Goal: Transaction & Acquisition: Purchase product/service

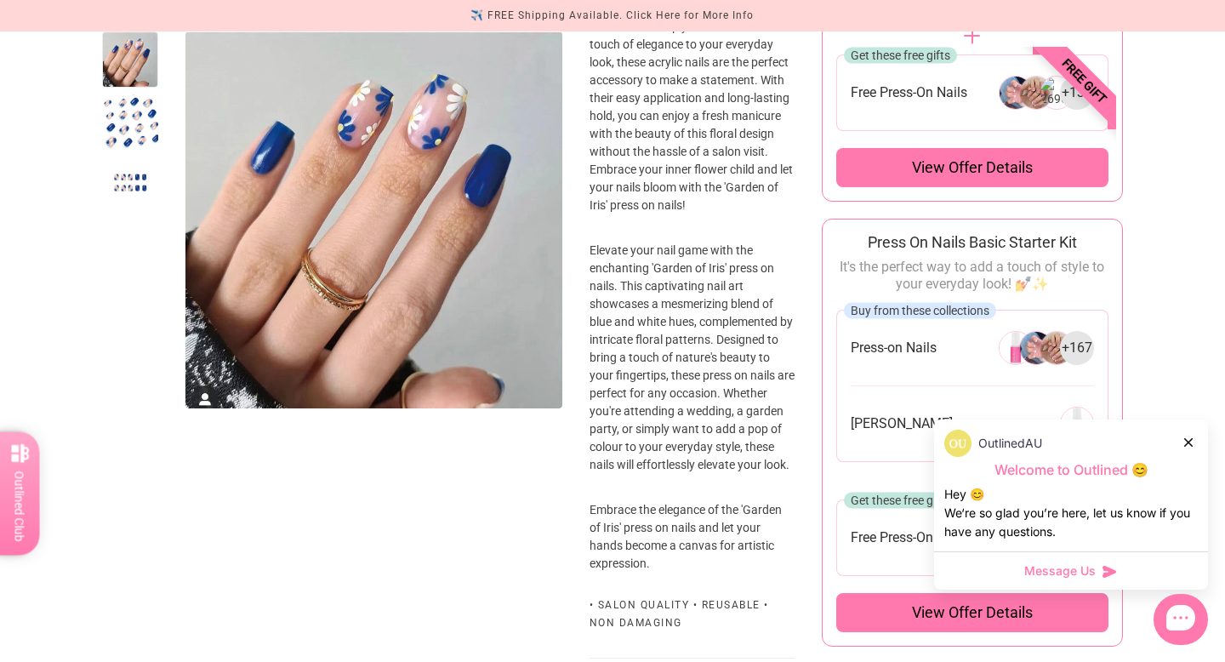
scroll to position [641, 0]
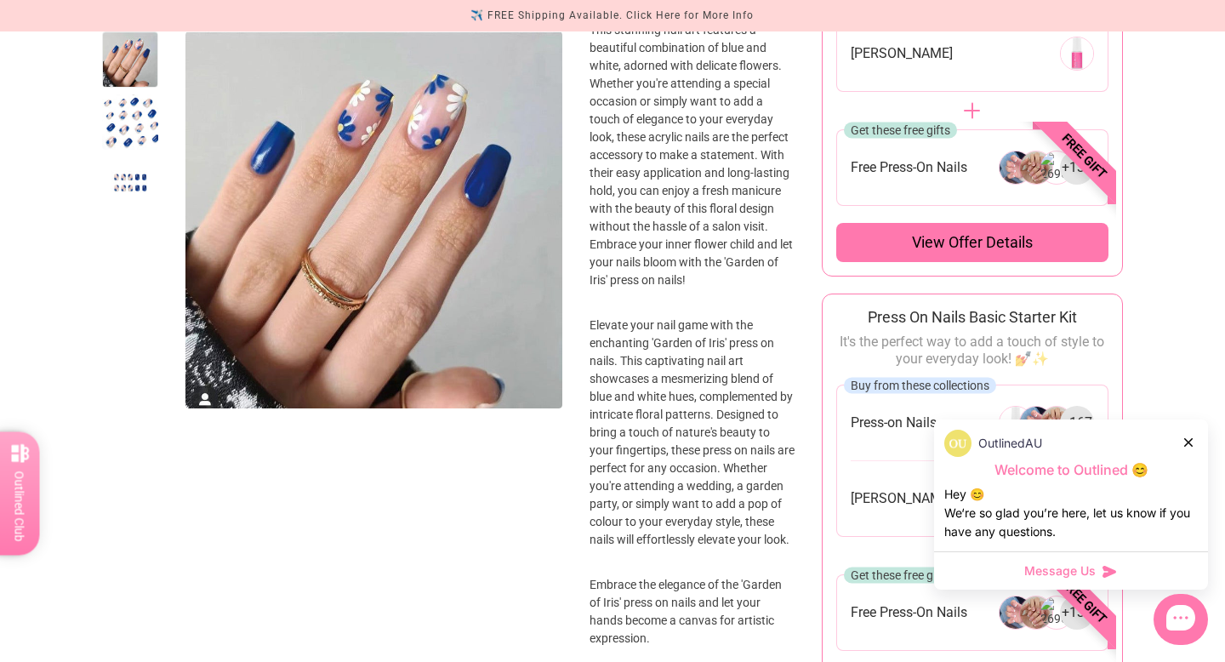
click at [136, 162] on div at bounding box center [130, 185] width 56 height 56
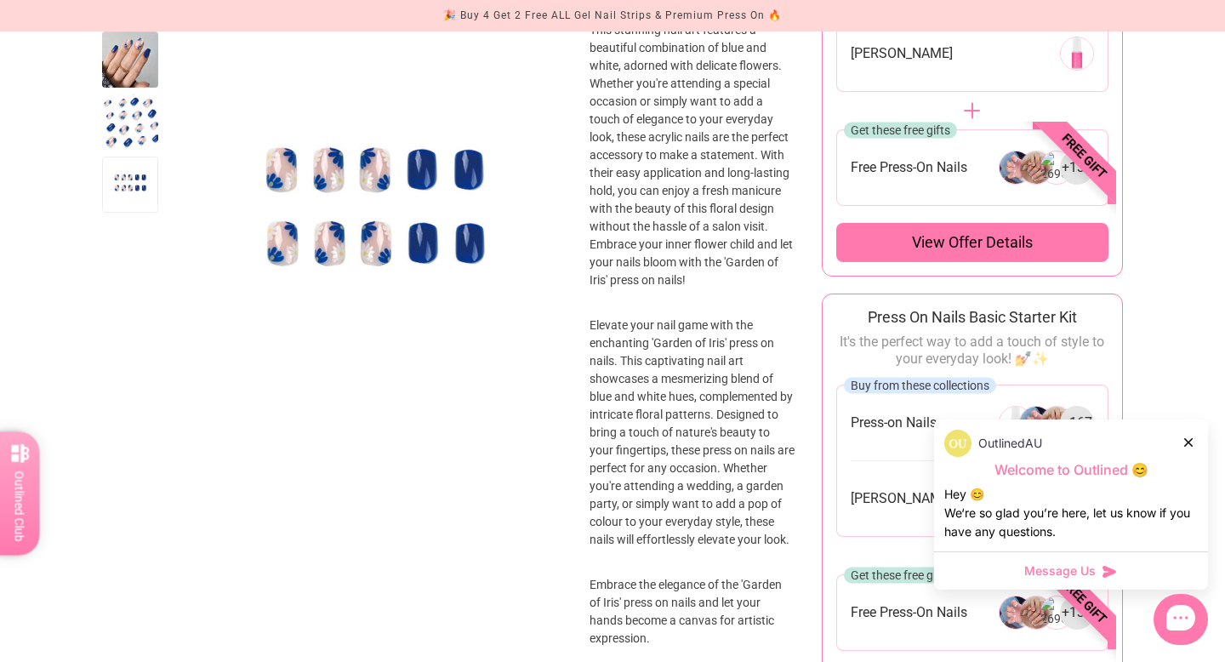
click at [125, 184] on div at bounding box center [130, 185] width 56 height 56
click at [134, 65] on div at bounding box center [130, 59] width 56 height 56
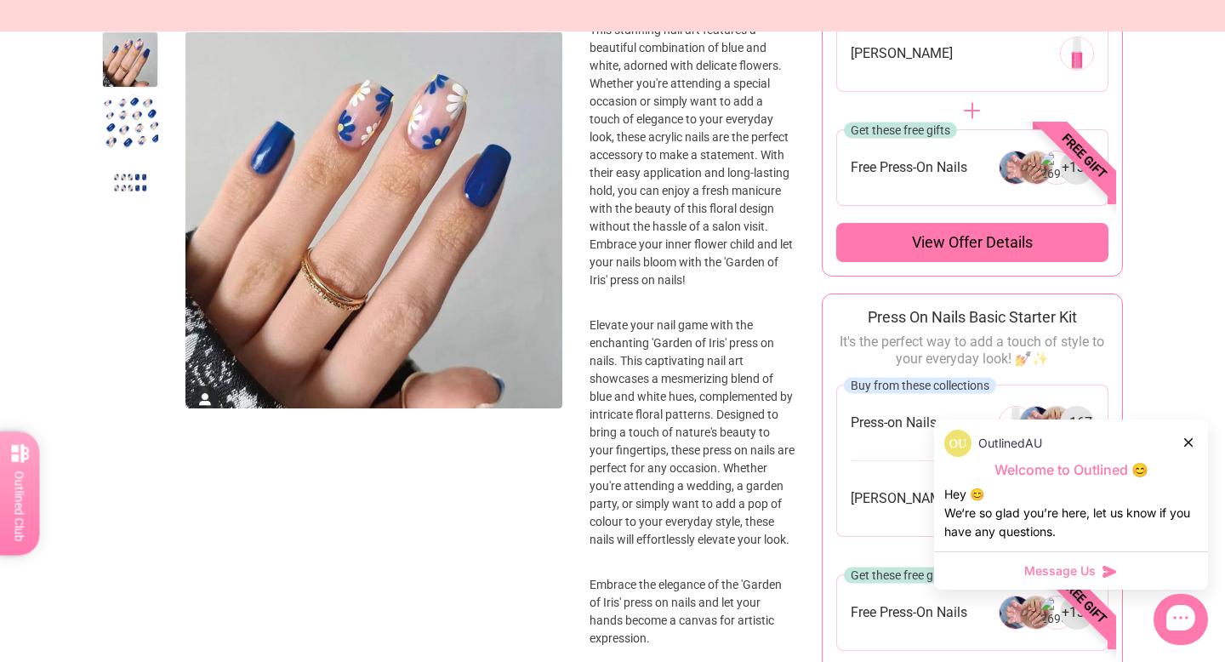
click at [139, 114] on div at bounding box center [130, 122] width 56 height 56
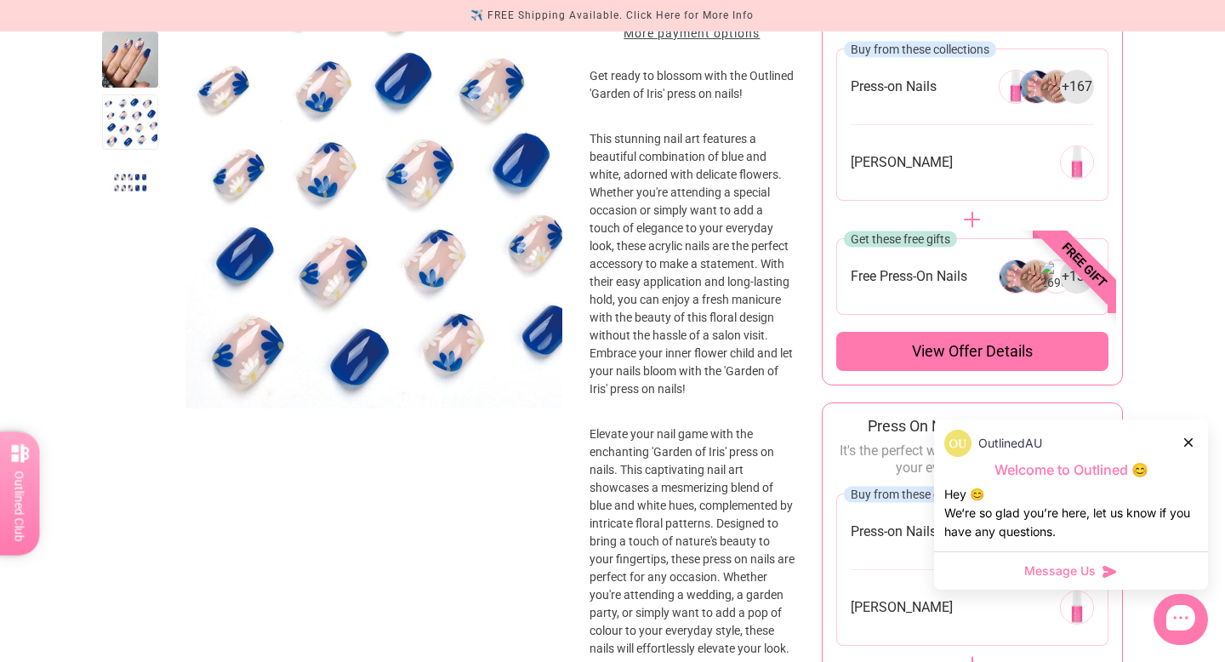
scroll to position [504, 0]
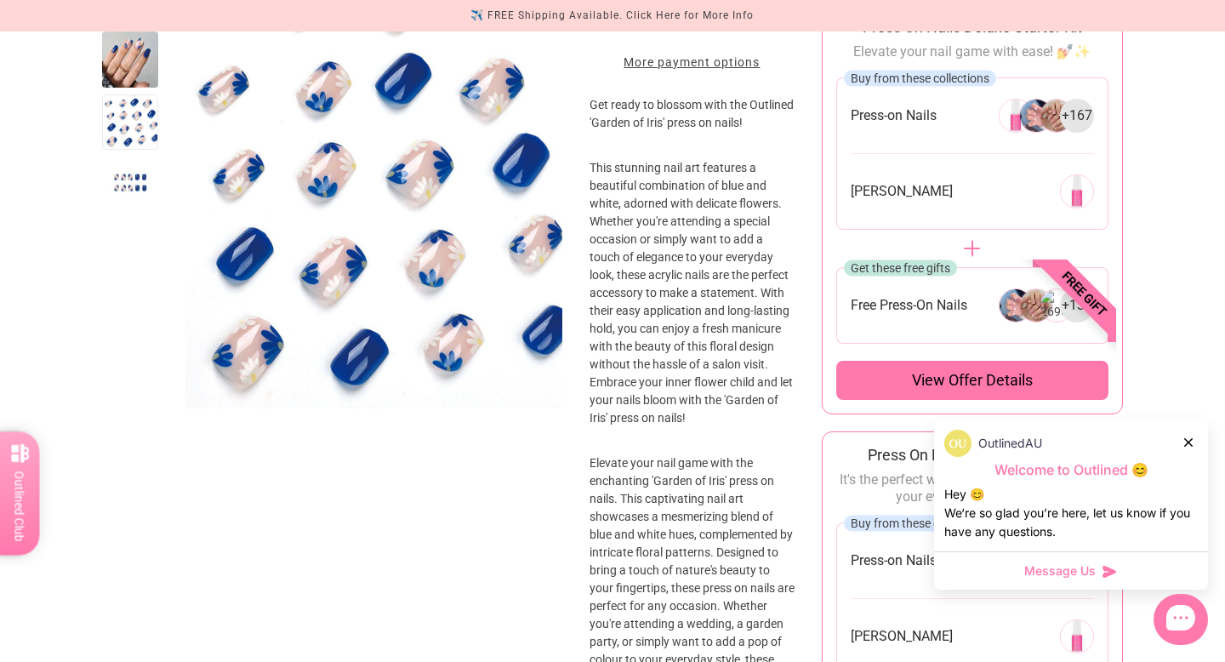
click at [139, 69] on div at bounding box center [130, 59] width 56 height 56
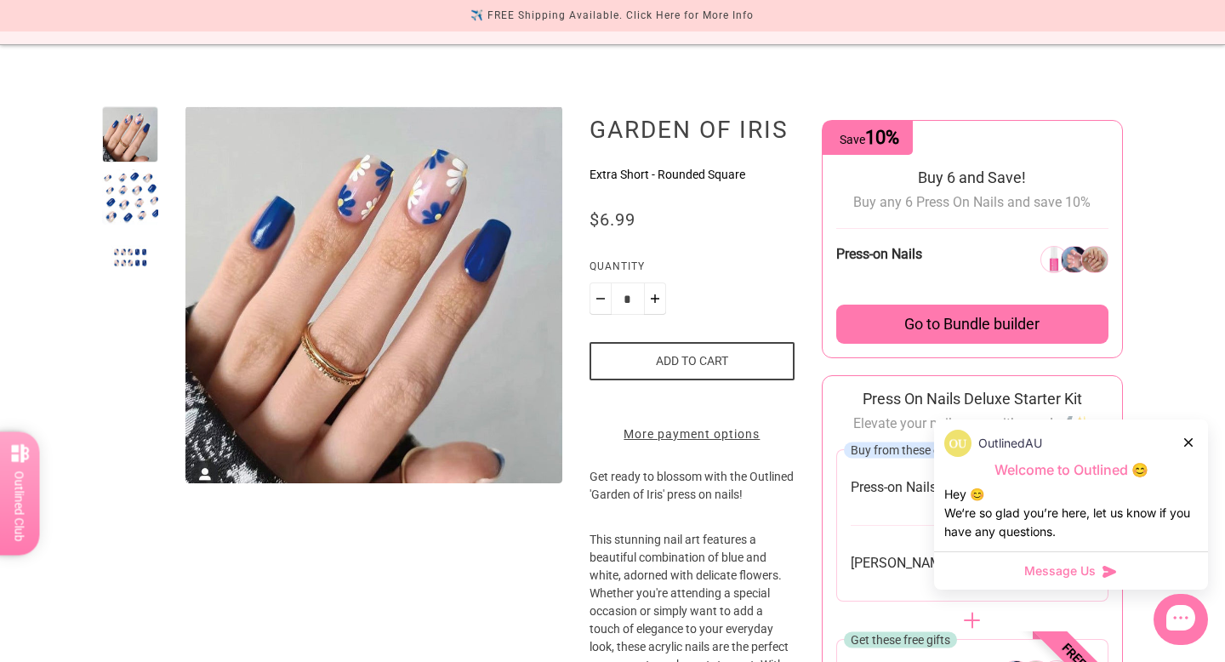
scroll to position [0, 0]
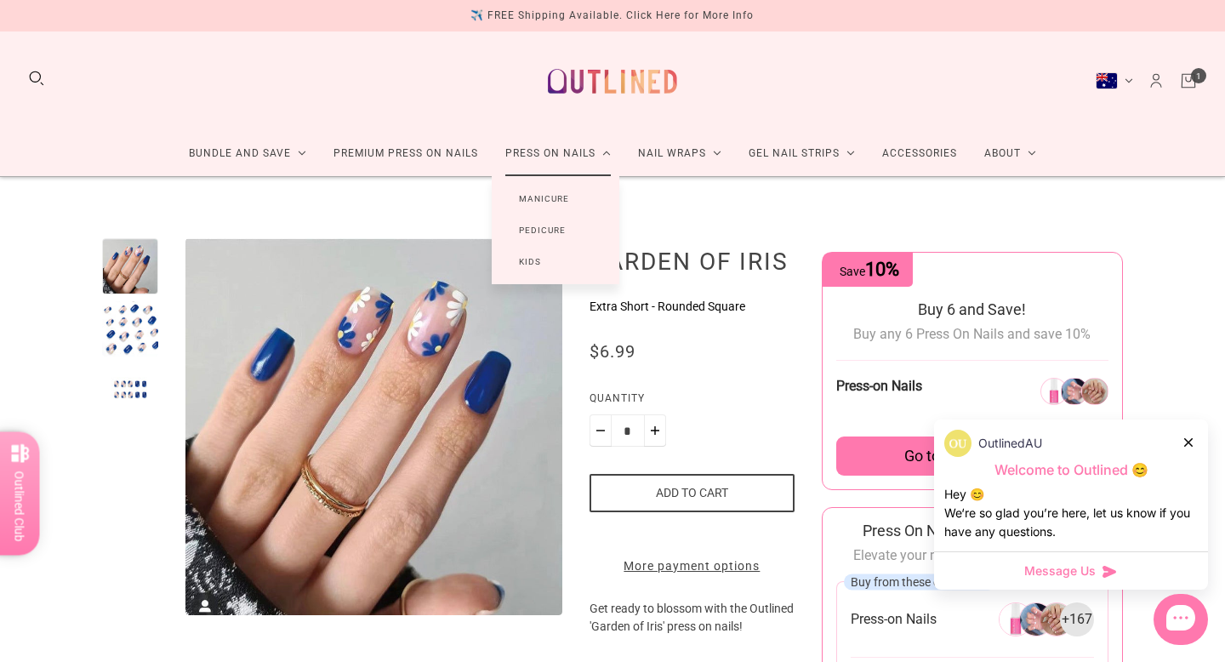
click at [566, 157] on link "Press On Nails" at bounding box center [558, 153] width 133 height 45
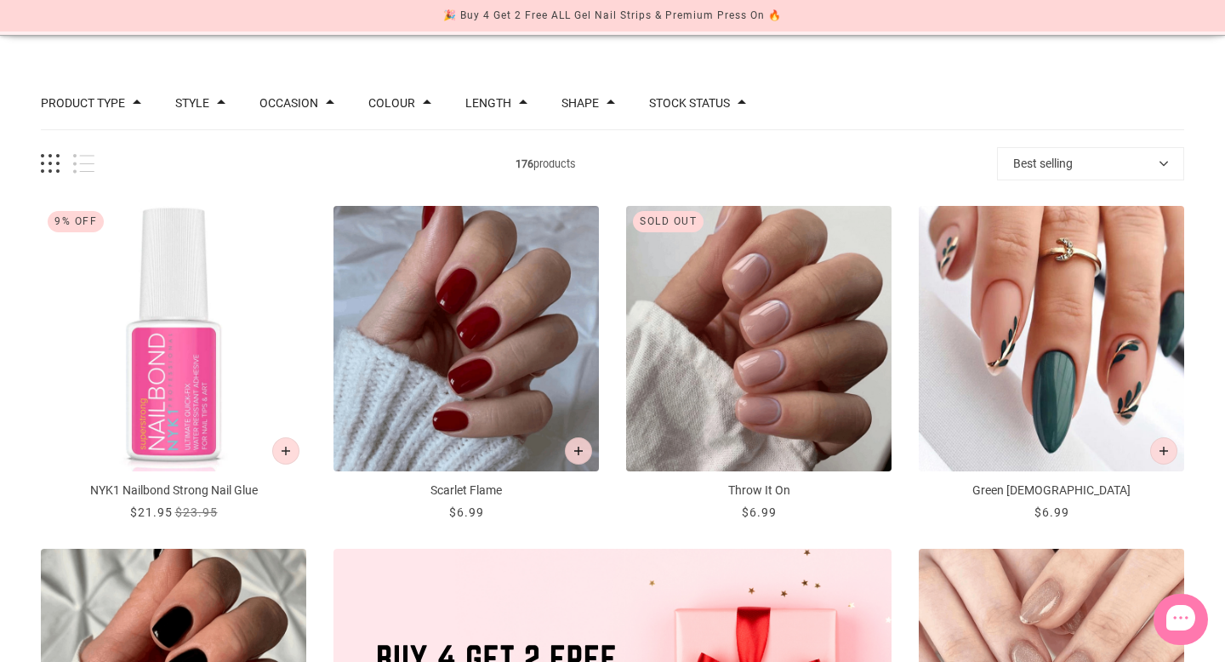
scroll to position [141, 0]
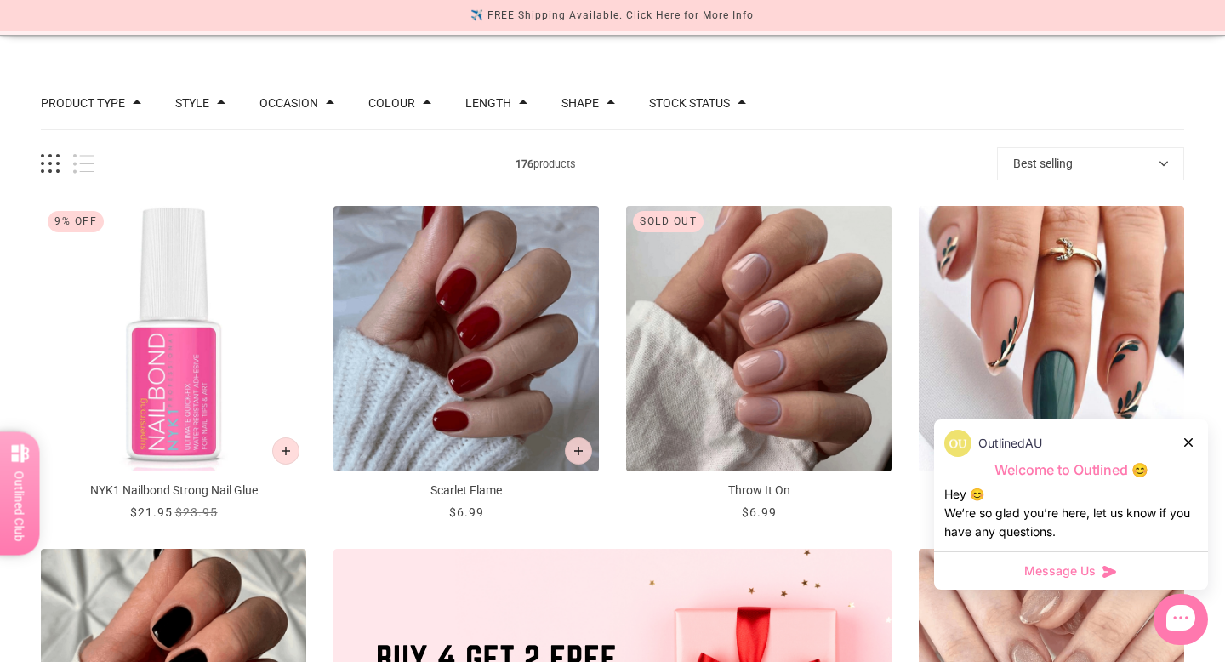
click at [1187, 439] on icon at bounding box center [1188, 442] width 9 height 9
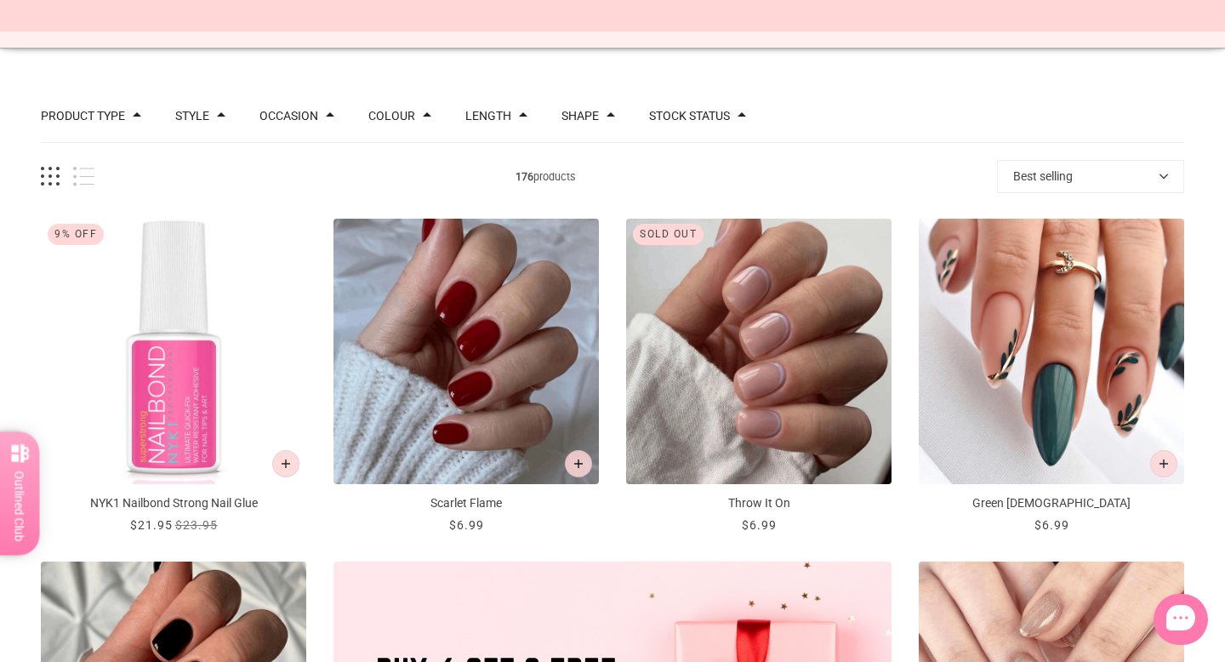
scroll to position [0, 0]
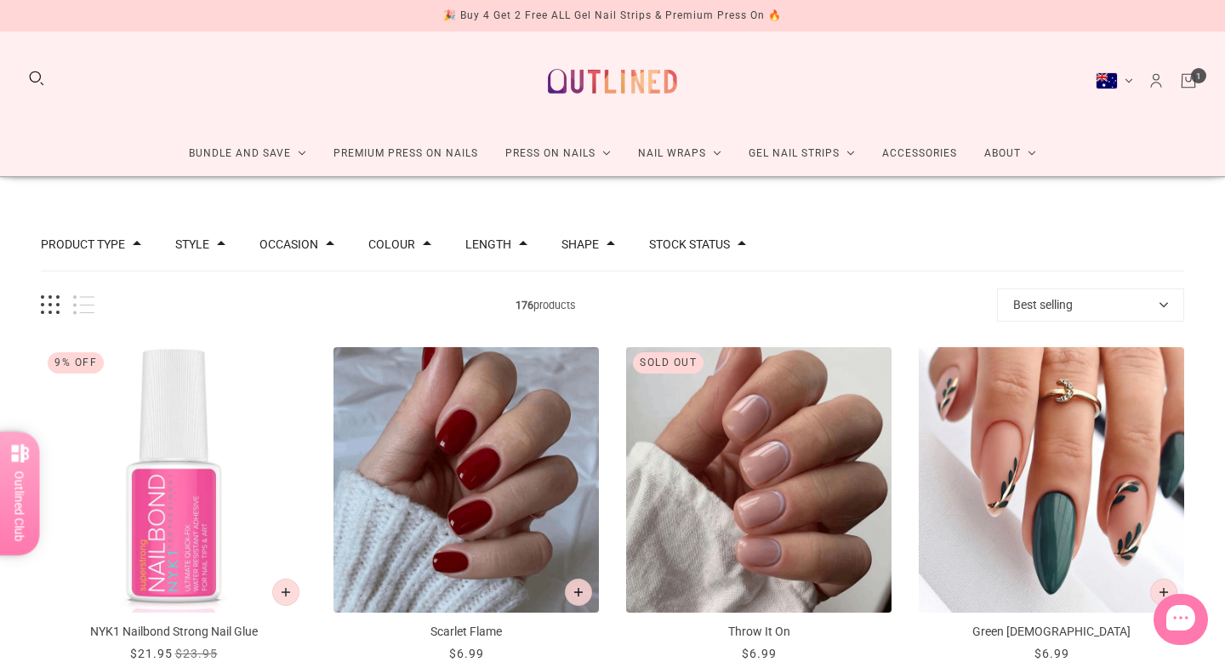
click at [408, 246] on button "Colour" at bounding box center [391, 244] width 47 height 12
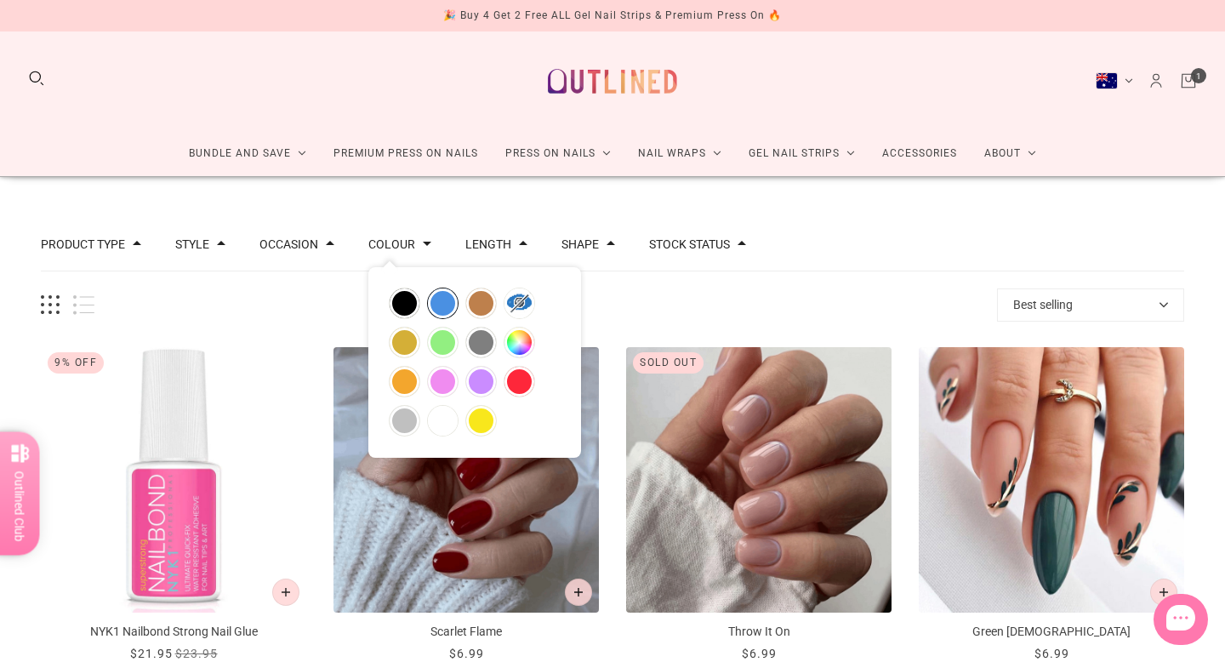
click at [441, 297] on button "blue" at bounding box center [443, 303] width 30 height 30
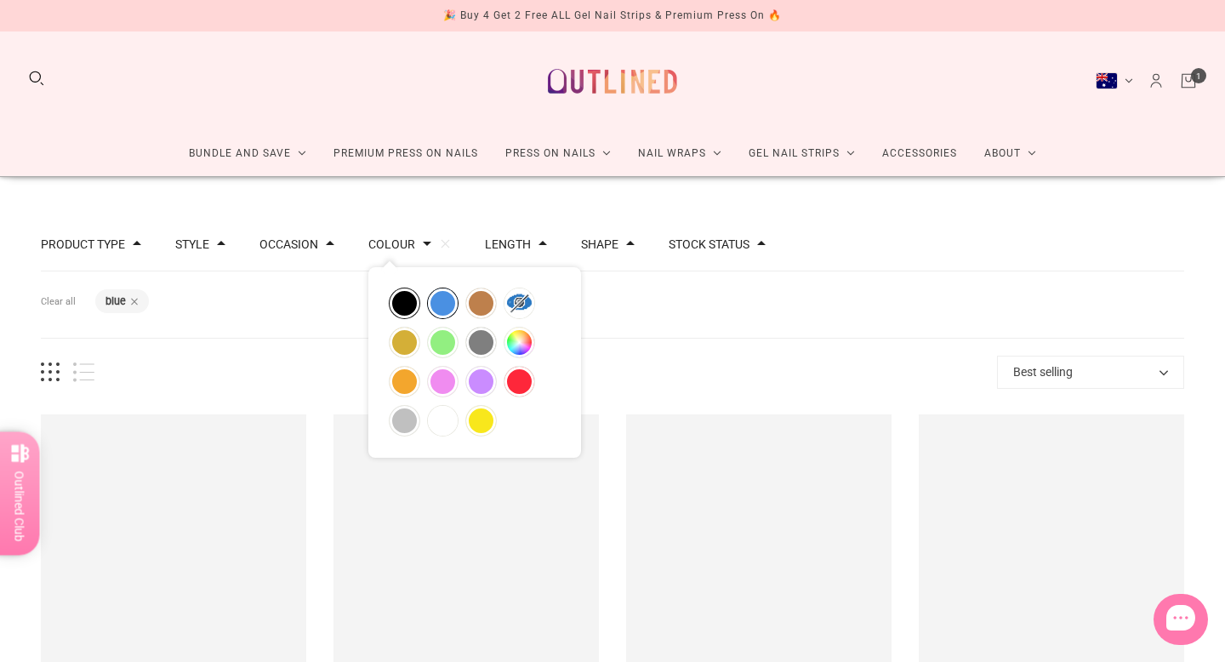
click at [407, 301] on button "black" at bounding box center [405, 303] width 30 height 30
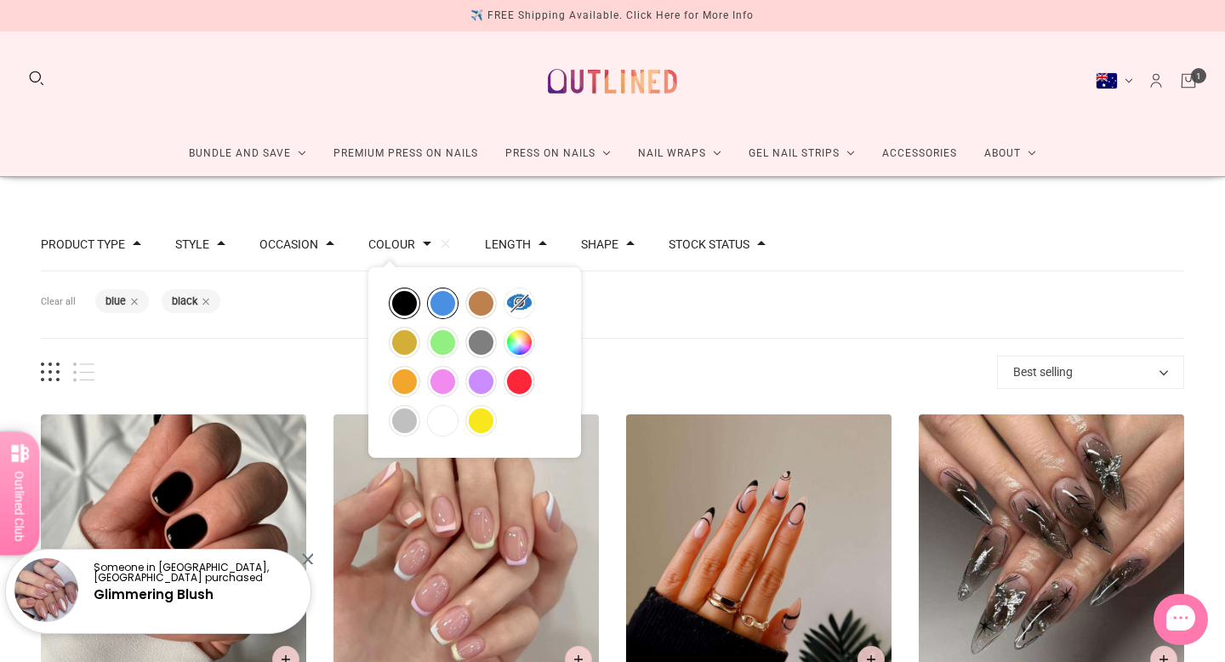
click at [617, 356] on div "33 products Best selling Best selling Relevance Date: New to Old Date: Old to N…" at bounding box center [612, 372] width 1143 height 33
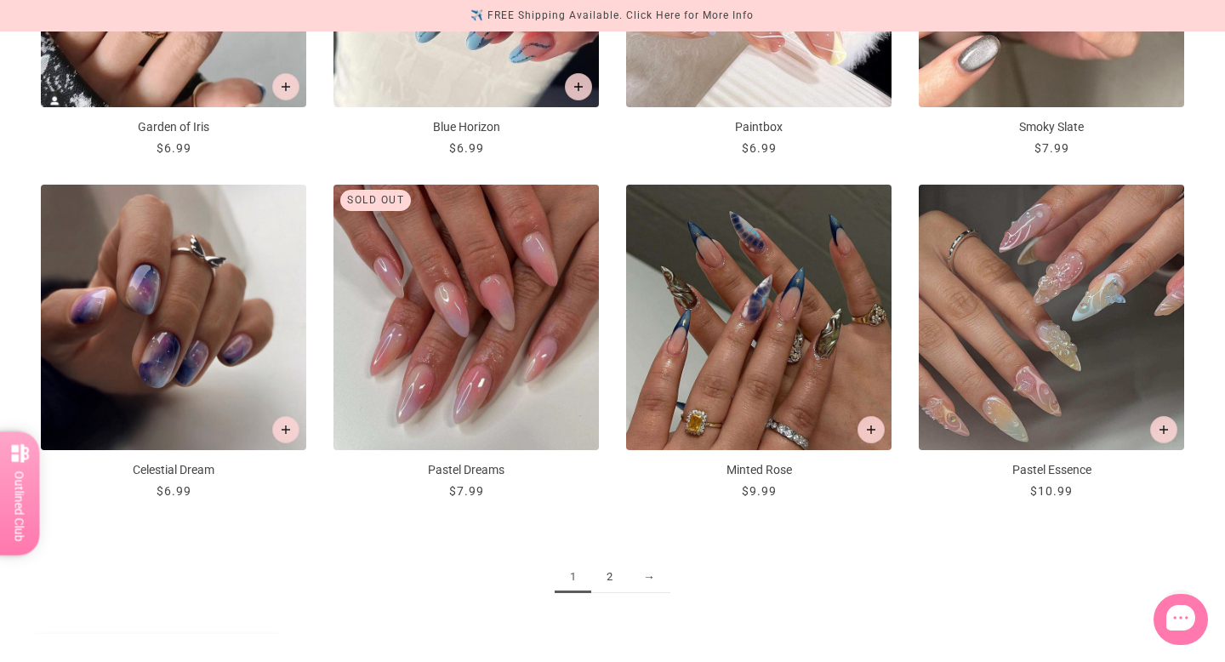
scroll to position [1945, 0]
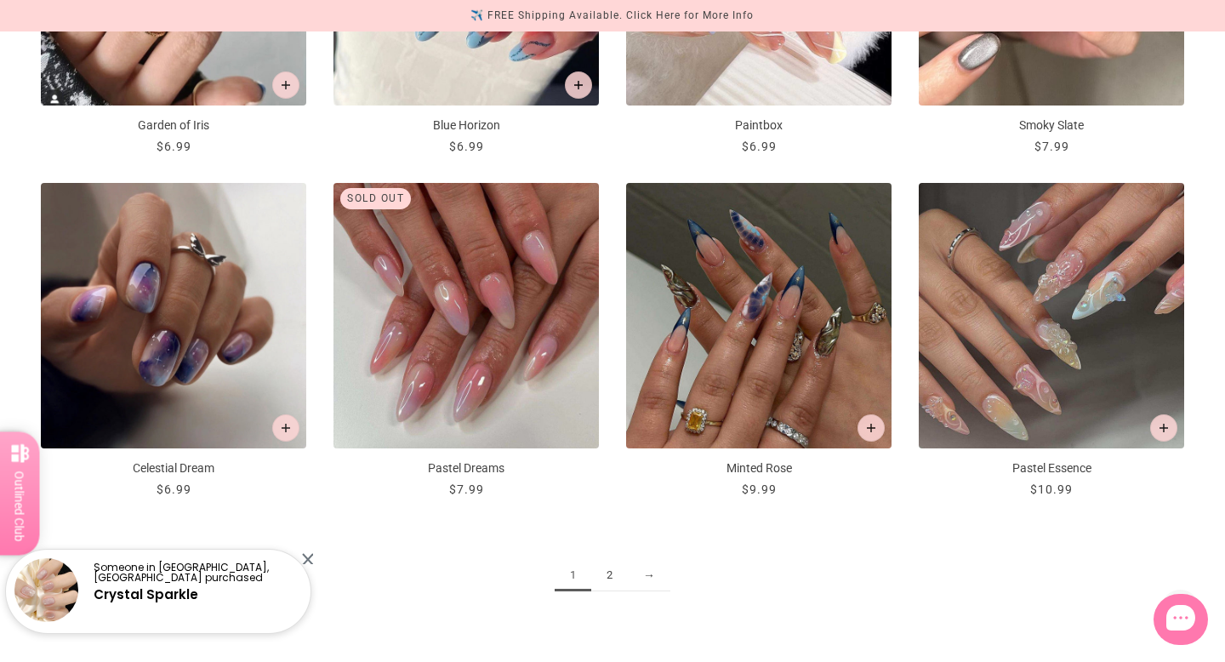
click at [612, 572] on link "2" at bounding box center [609, 575] width 37 height 31
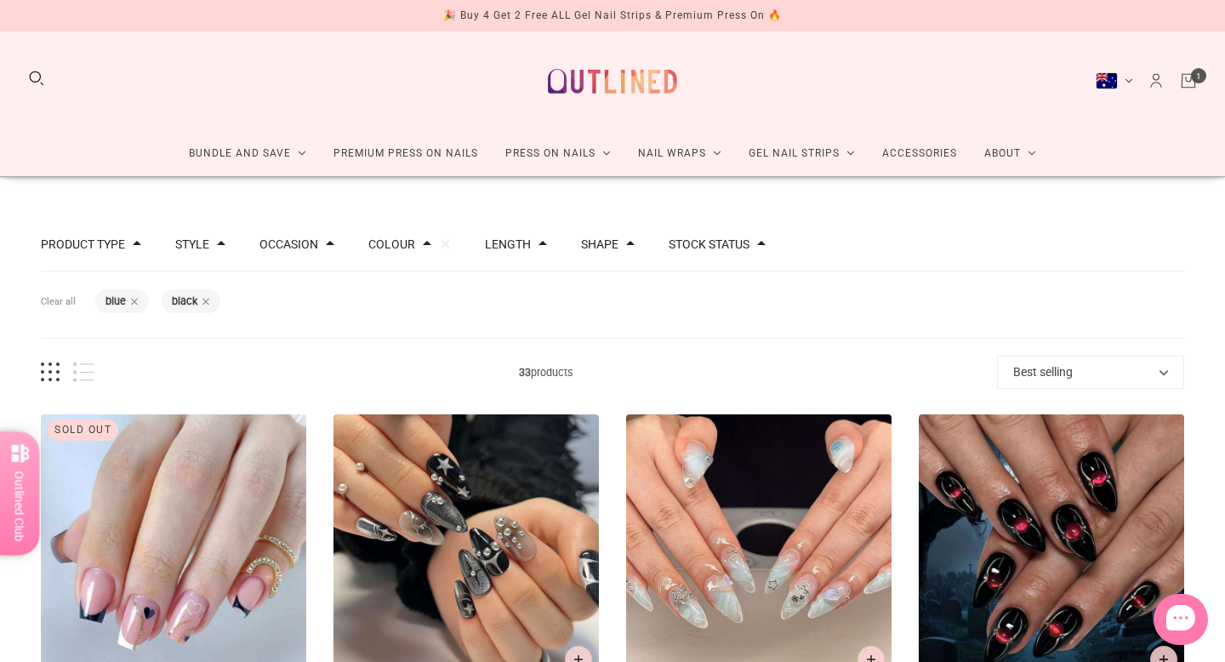
click at [331, 242] on span at bounding box center [330, 243] width 9 height 9
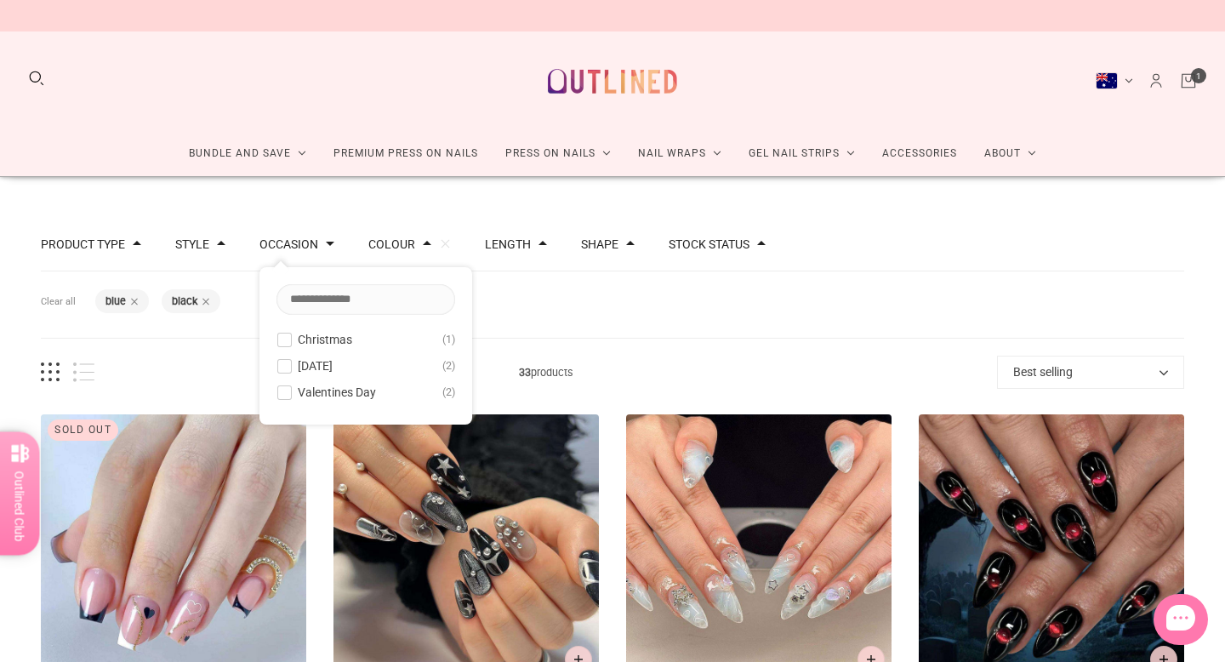
click at [328, 242] on span at bounding box center [330, 243] width 9 height 9
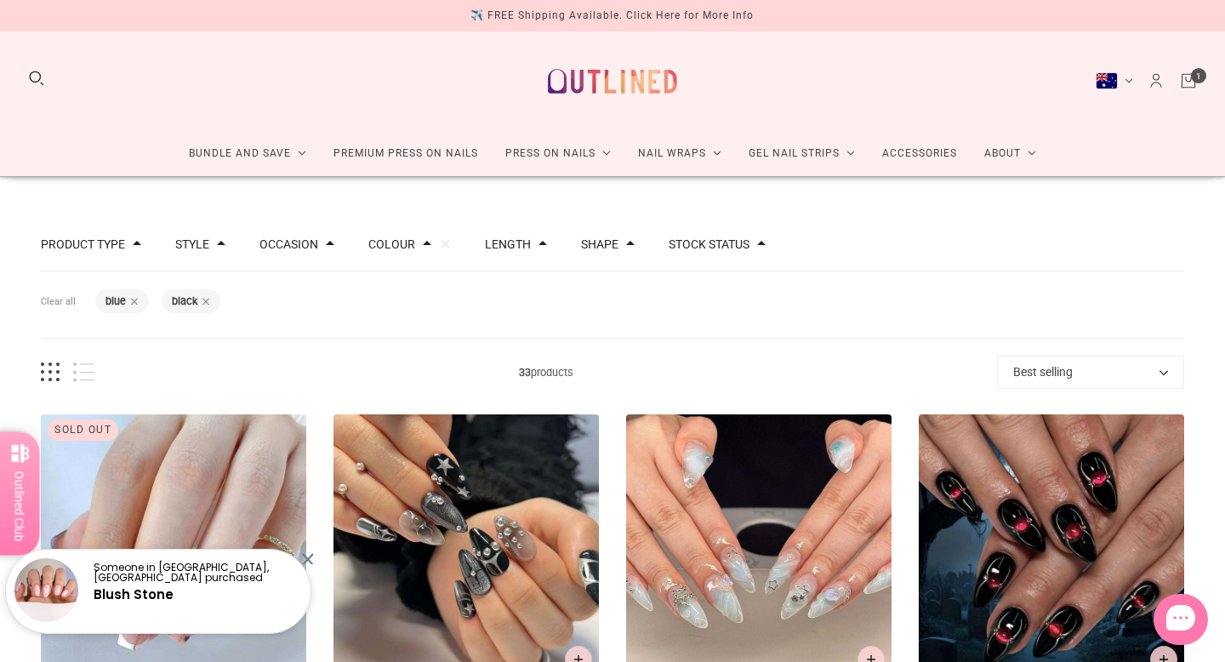
click at [523, 241] on button "Length" at bounding box center [508, 244] width 46 height 12
click at [507, 400] on span at bounding box center [510, 406] width 13 height 13
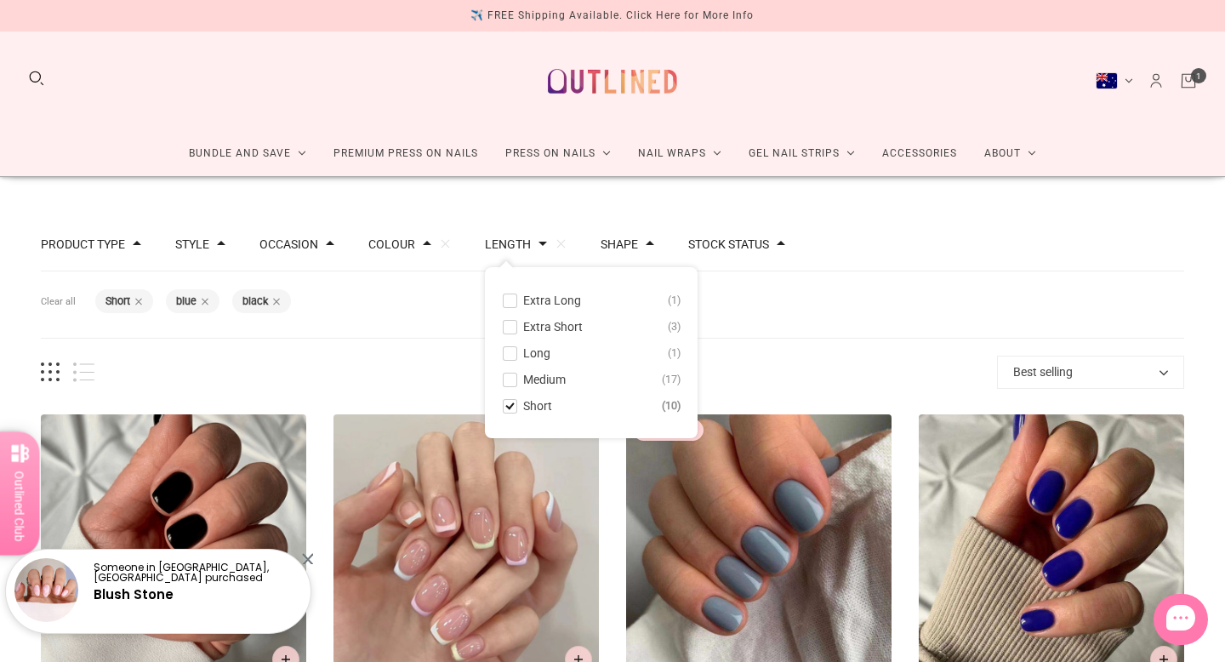
click at [508, 379] on span at bounding box center [510, 379] width 13 height 13
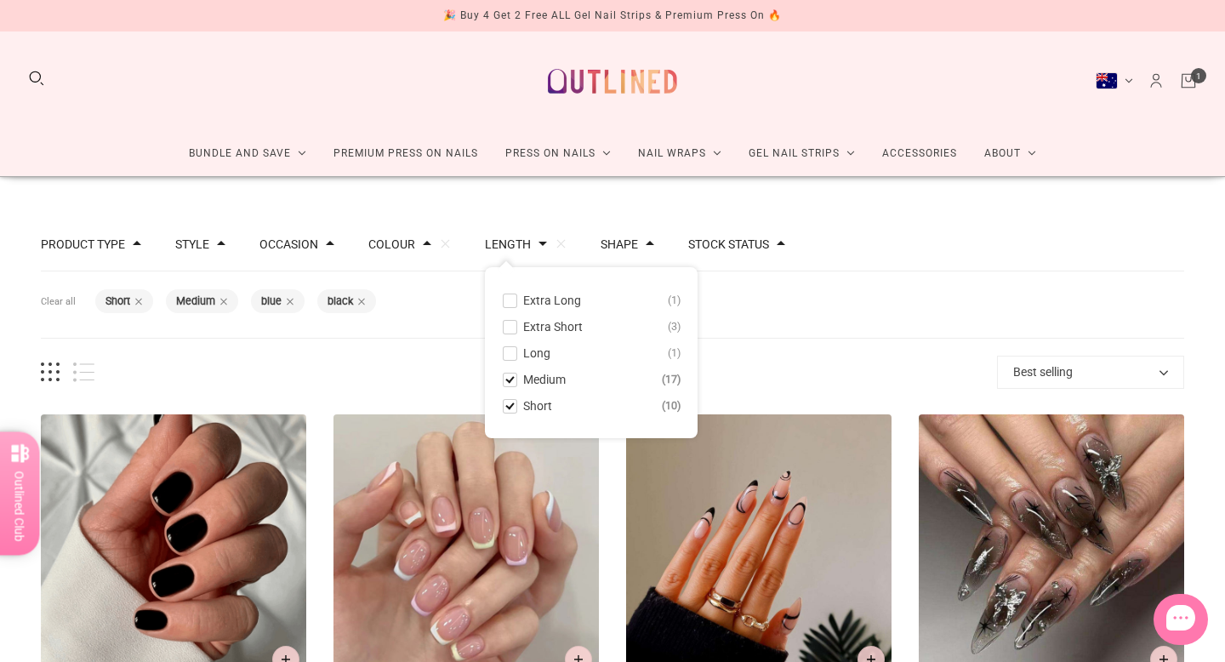
click at [433, 334] on div "Filters Clear all Length: Short Length: Medium Colour: blue Colour: black" at bounding box center [612, 304] width 1143 height 67
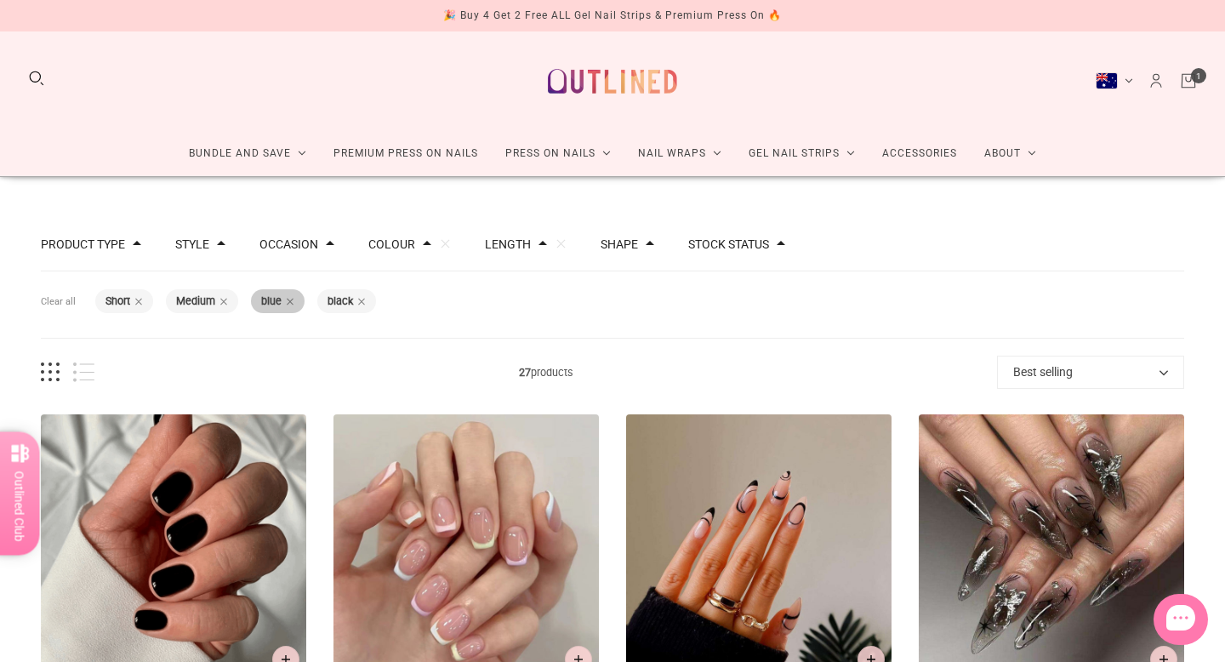
click at [294, 301] on div "Colour: blue" at bounding box center [278, 301] width 54 height 25
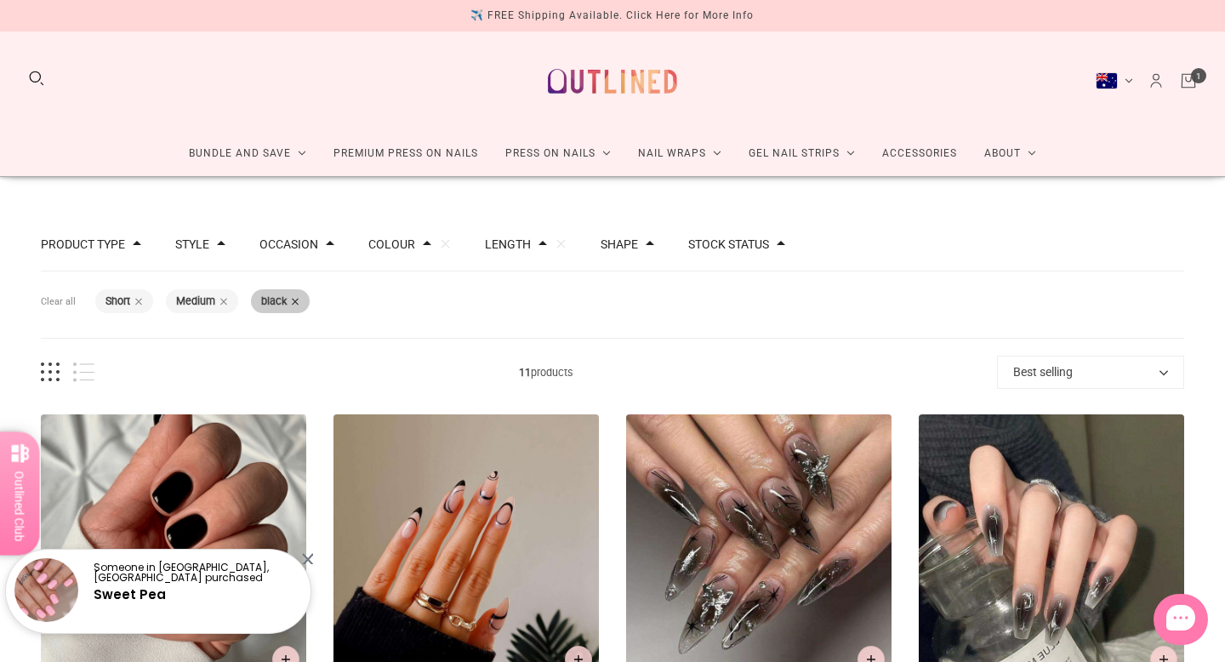
click at [296, 302] on span at bounding box center [295, 301] width 9 height 9
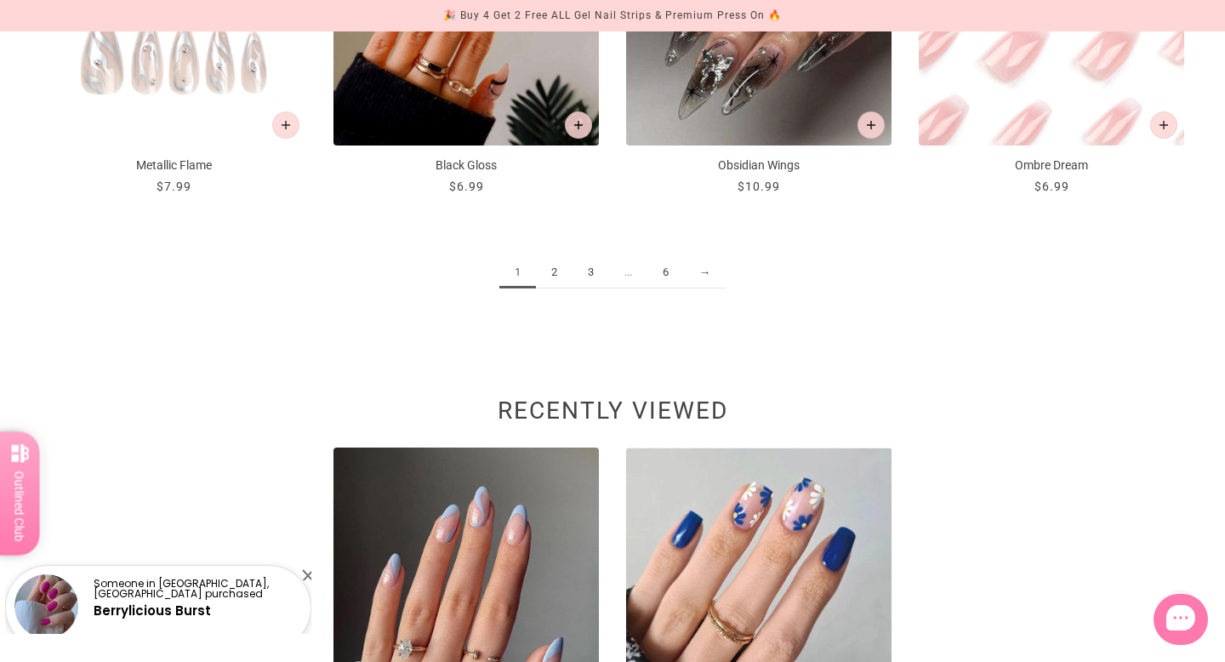
scroll to position [2268, 0]
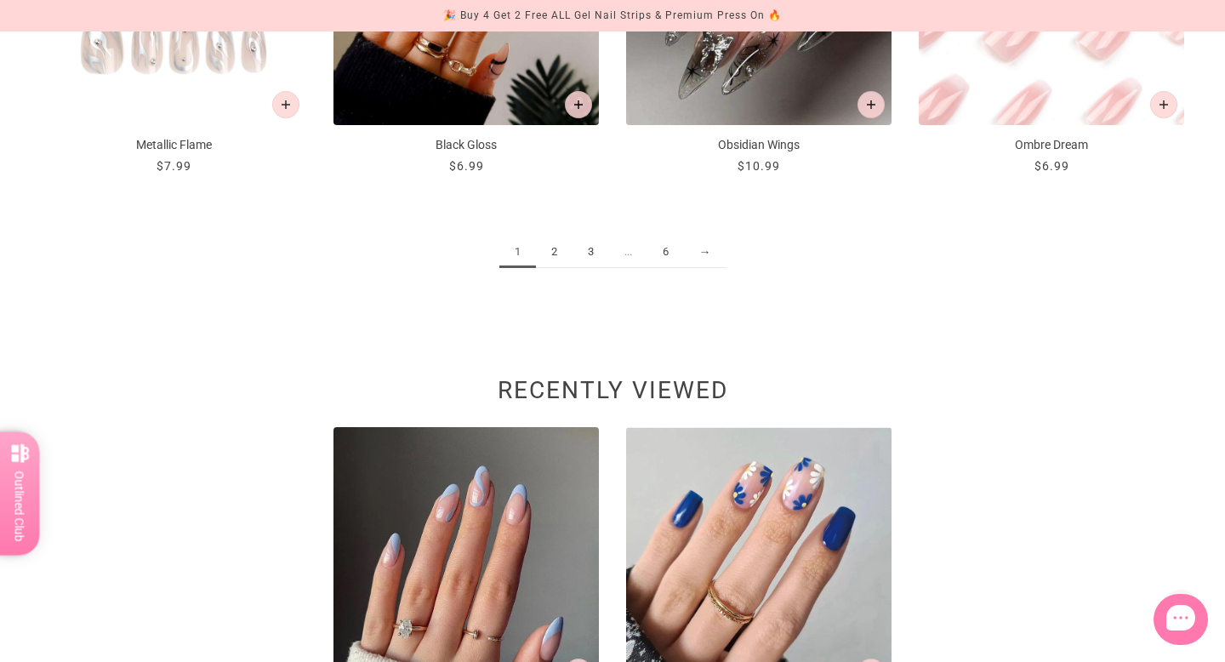
click at [553, 252] on link "2" at bounding box center [554, 251] width 37 height 31
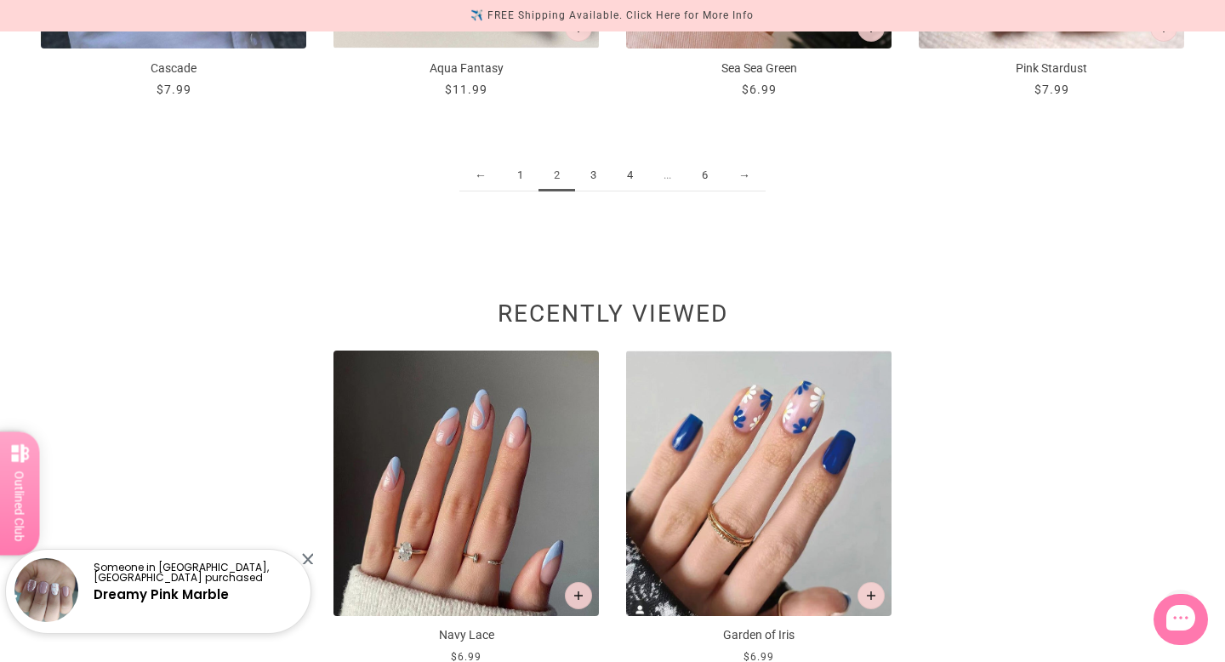
scroll to position [2328, 0]
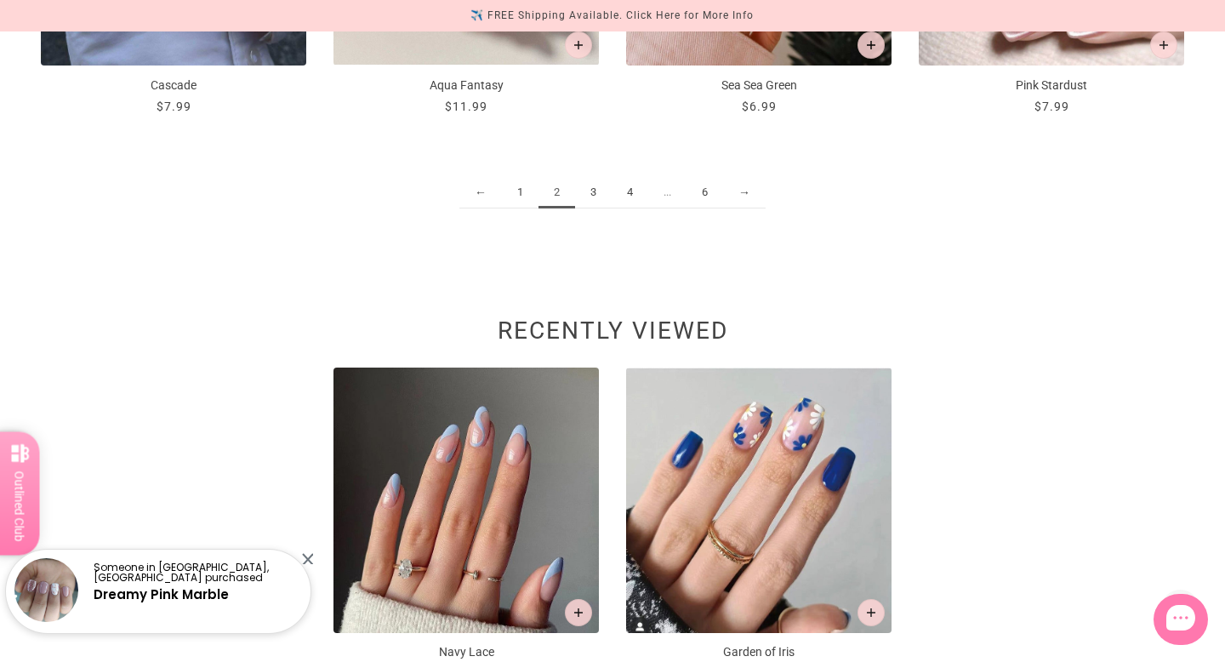
click at [590, 185] on link "3" at bounding box center [593, 192] width 37 height 31
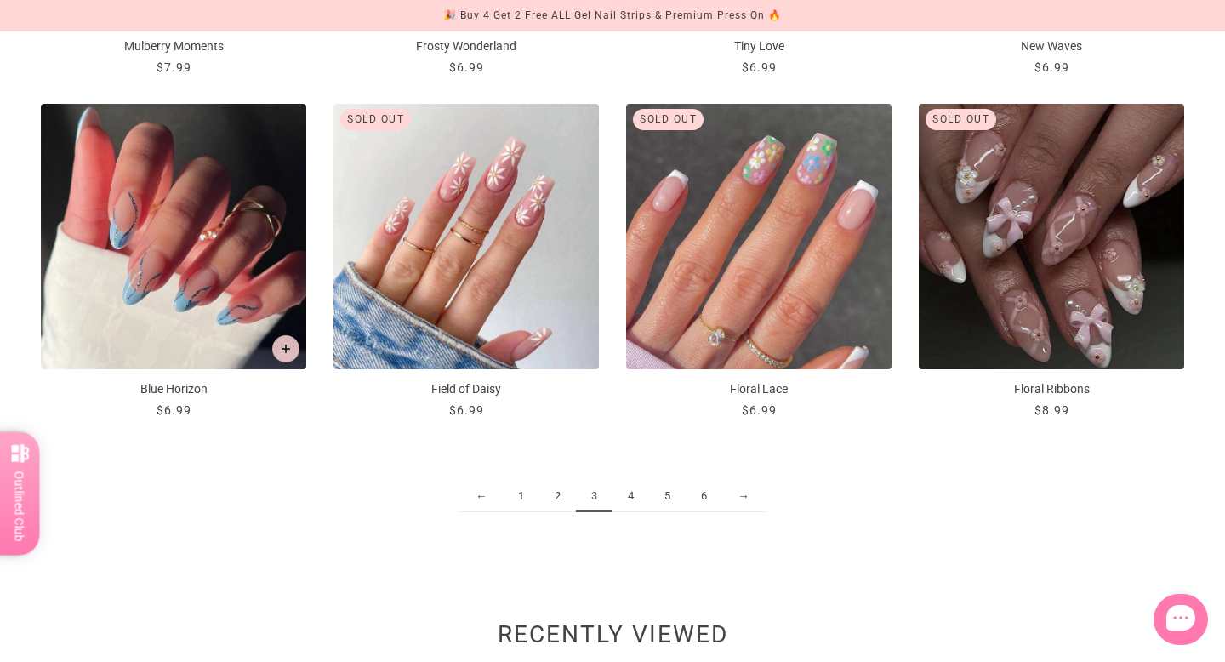
scroll to position [2040, 0]
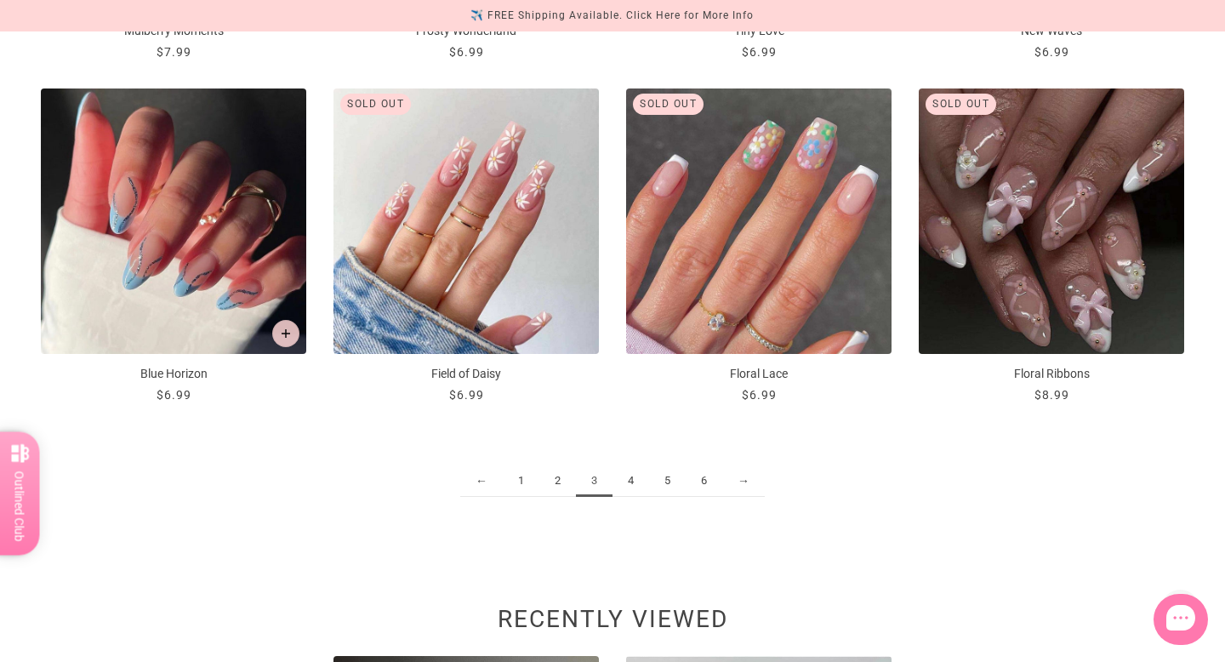
click at [630, 479] on link "4" at bounding box center [630, 480] width 37 height 31
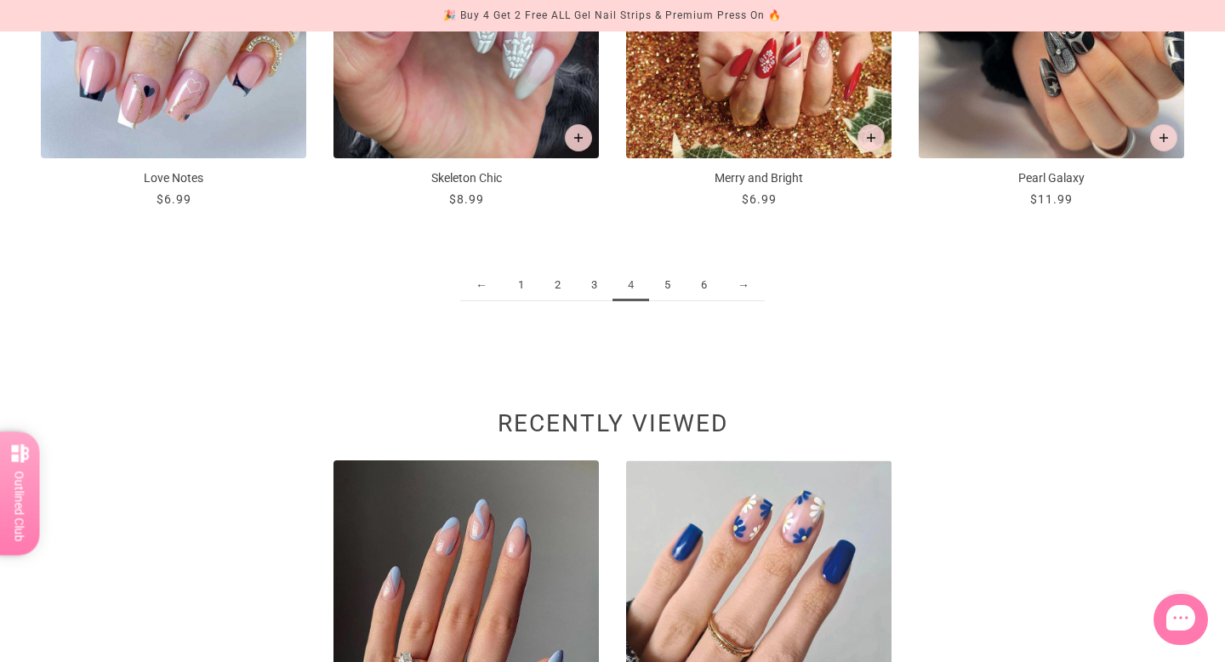
scroll to position [2240, 0]
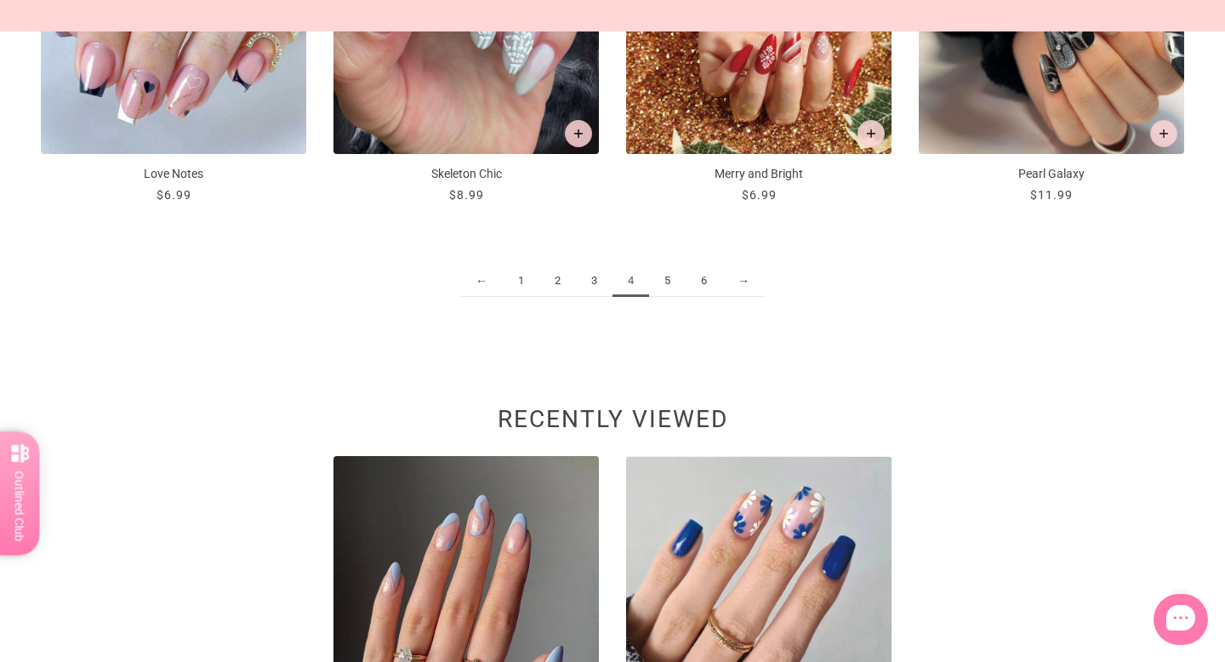
click at [667, 282] on link "5" at bounding box center [667, 280] width 37 height 31
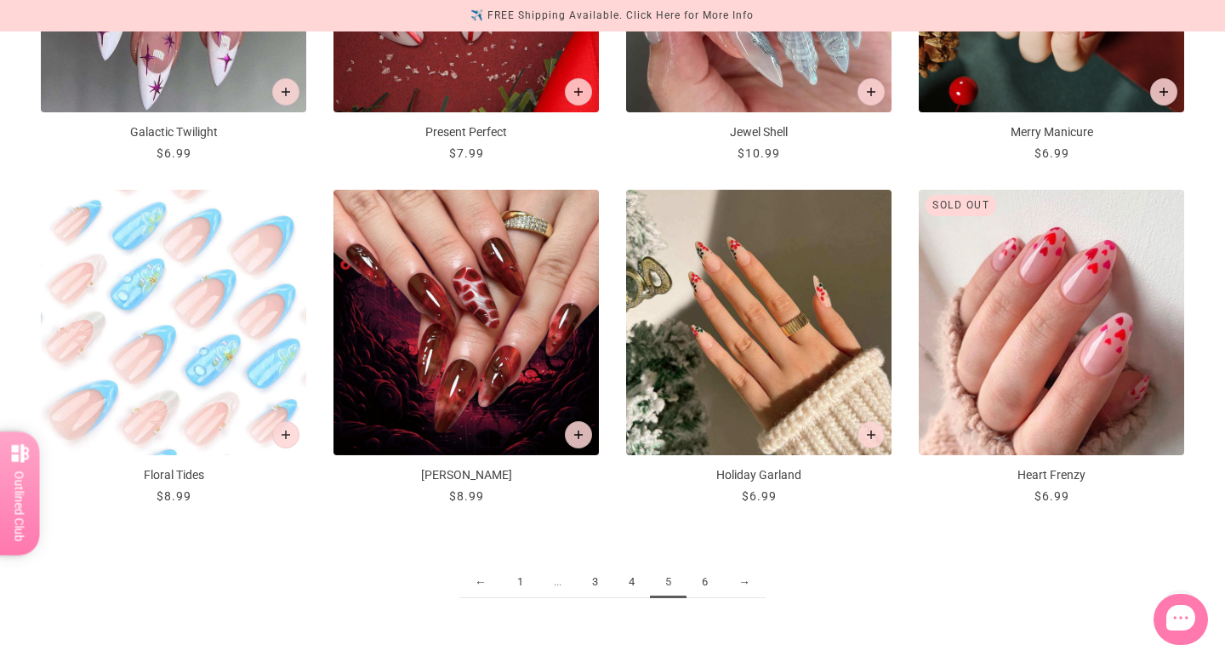
scroll to position [1943, 0]
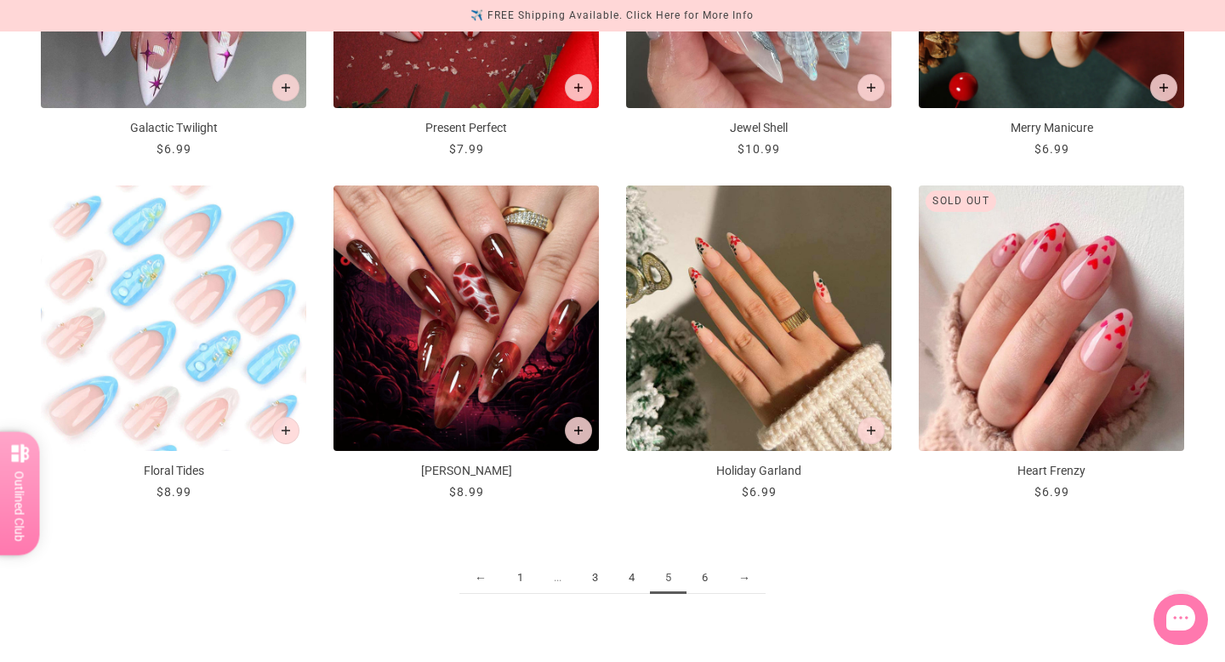
click at [703, 565] on link "6" at bounding box center [704, 577] width 37 height 31
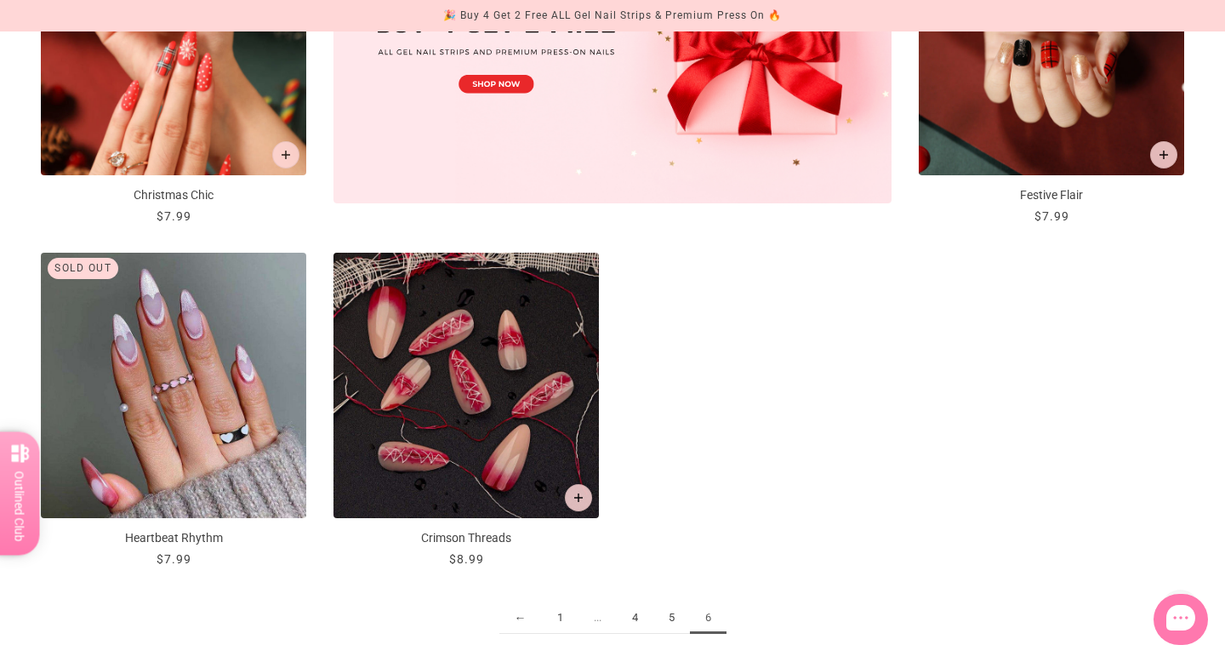
scroll to position [868, 0]
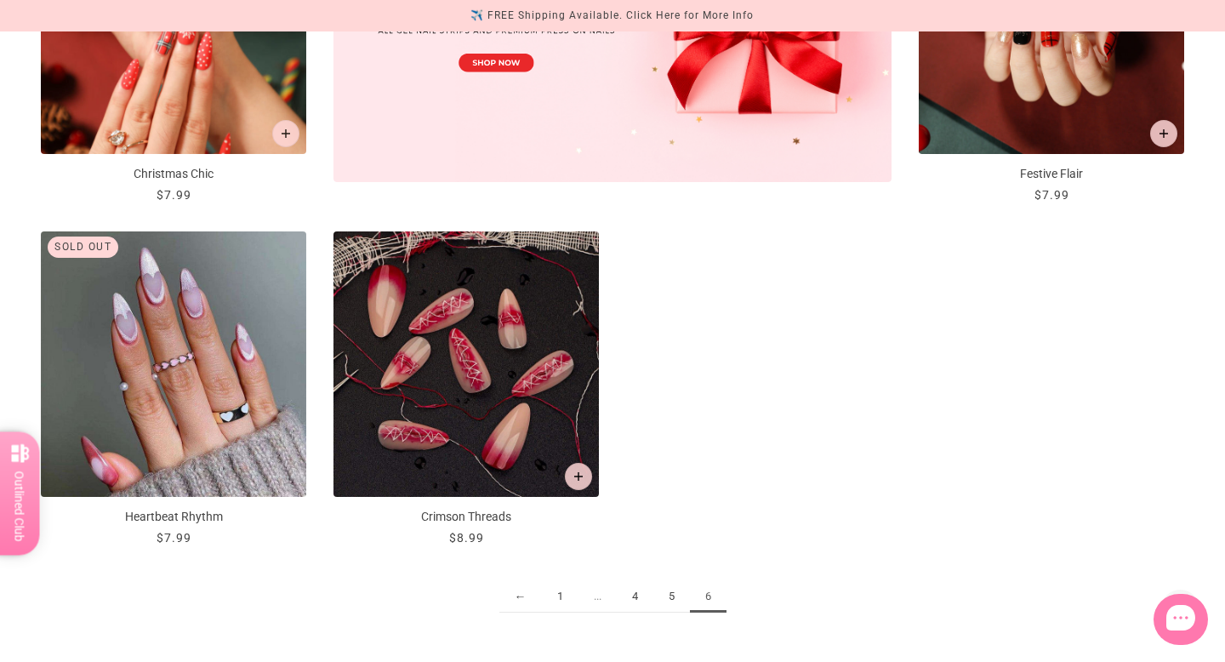
click at [566, 594] on link "1" at bounding box center [560, 596] width 37 height 31
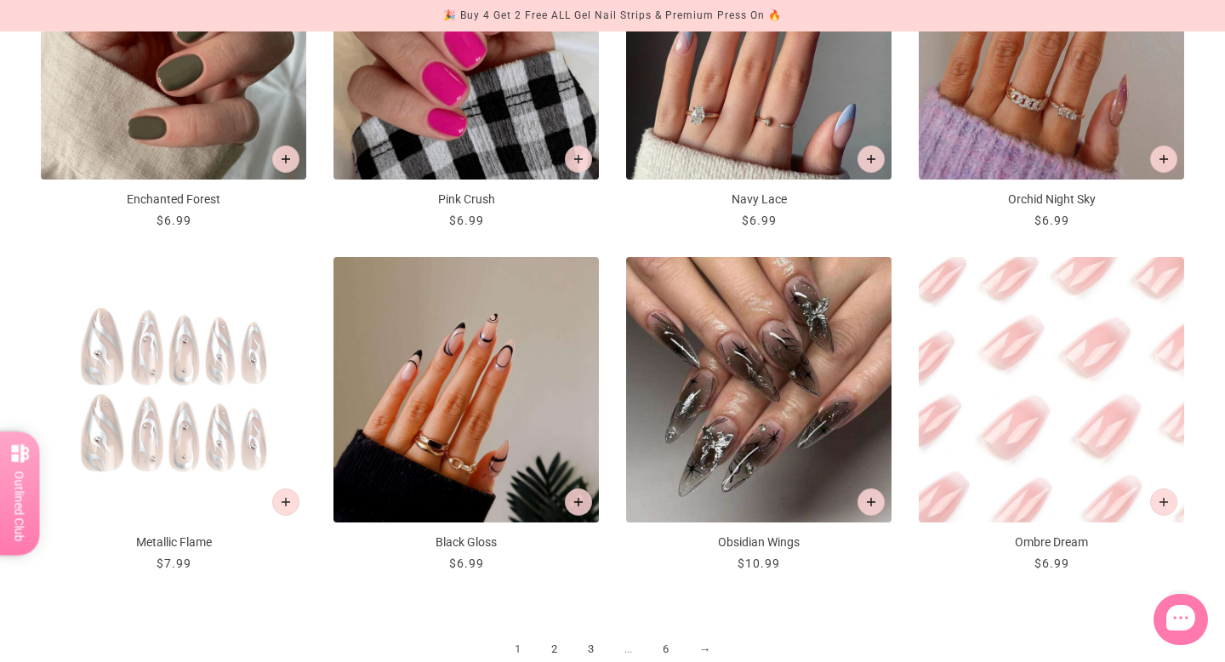
scroll to position [1910, 0]
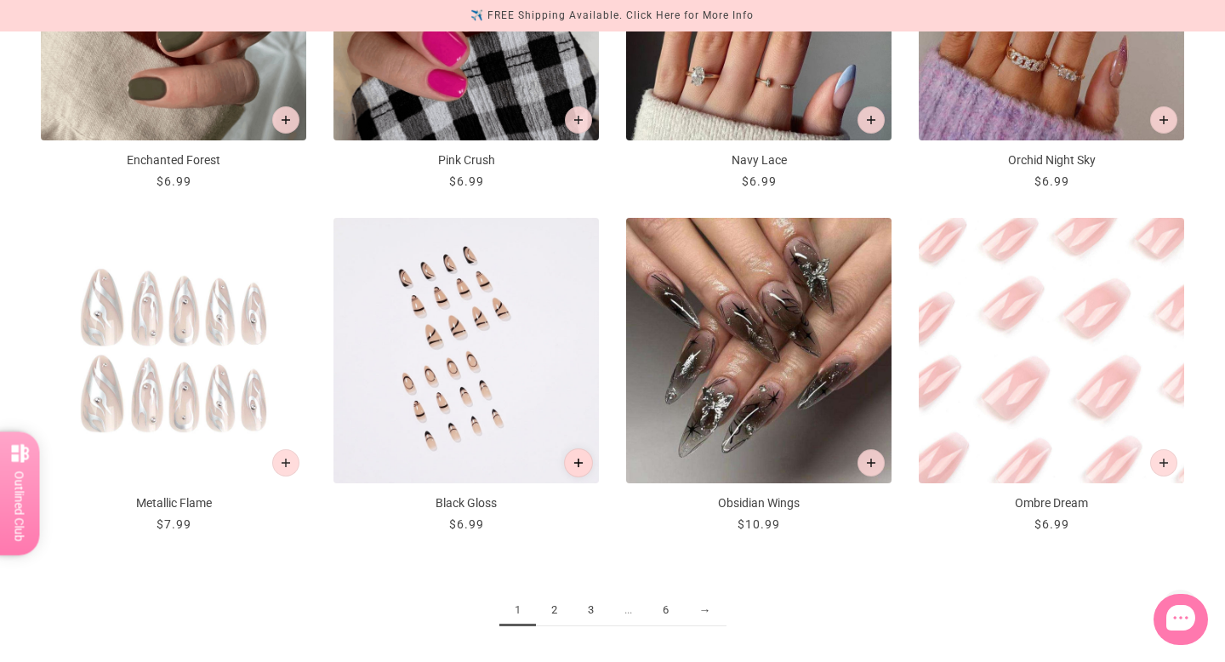
click at [578, 468] on button "Add to cart" at bounding box center [578, 462] width 29 height 29
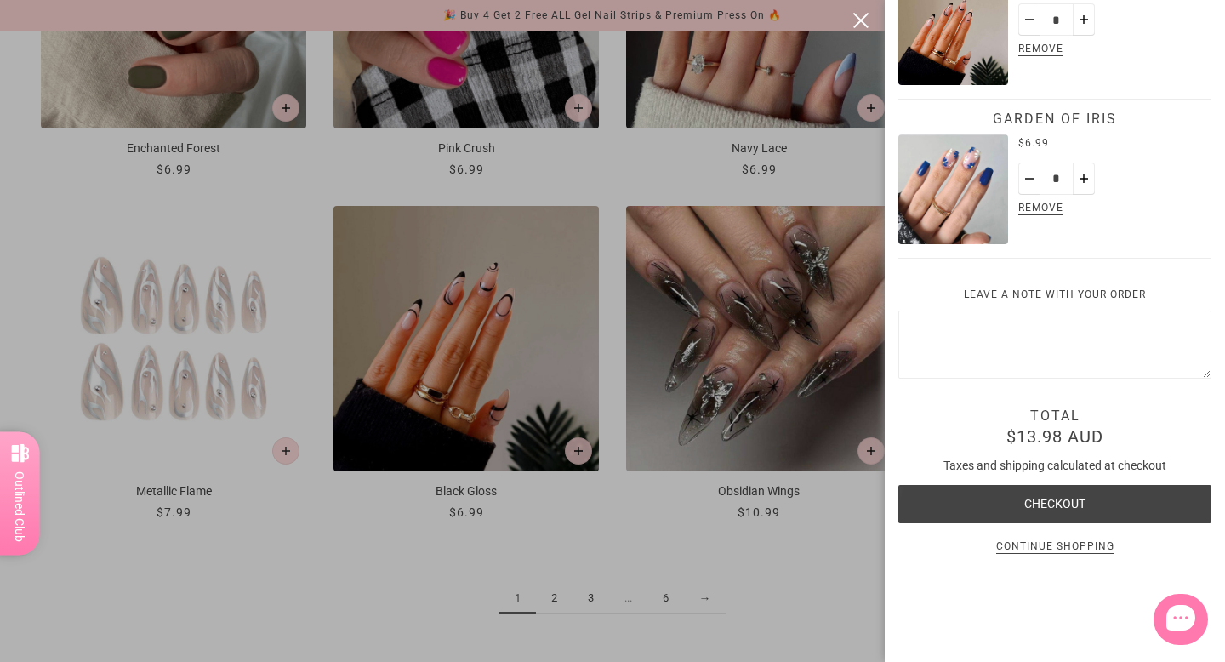
scroll to position [170, 0]
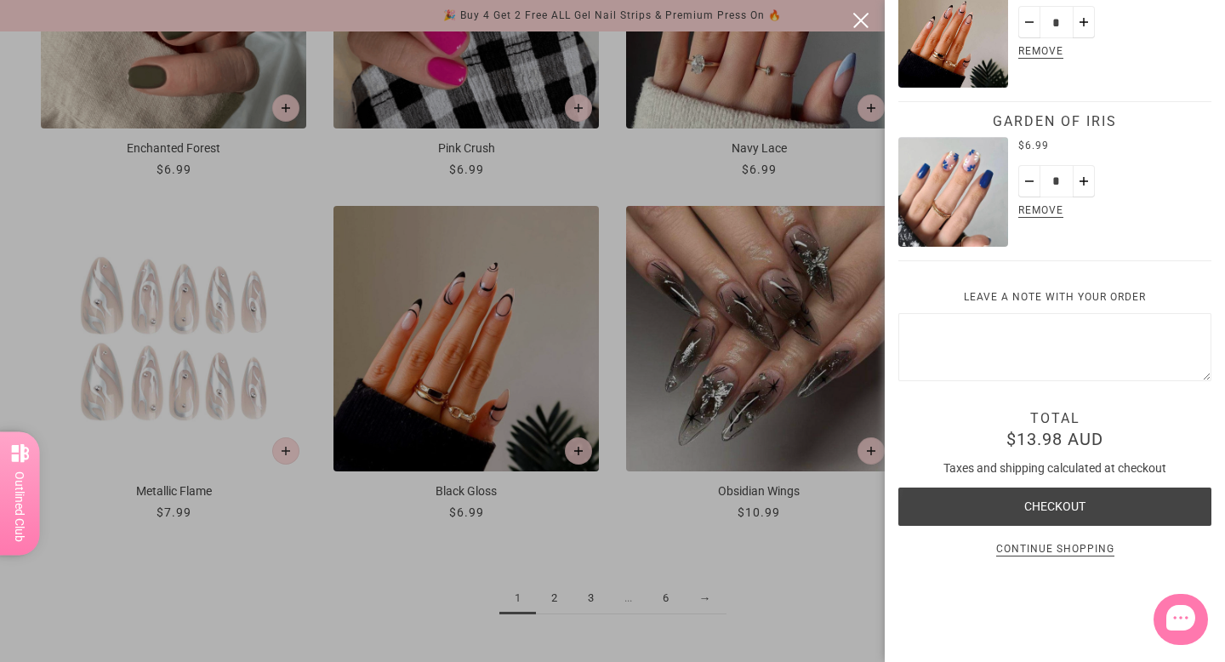
click at [1022, 503] on button "Checkout" at bounding box center [1054, 506] width 313 height 38
